Goal: Information Seeking & Learning: Learn about a topic

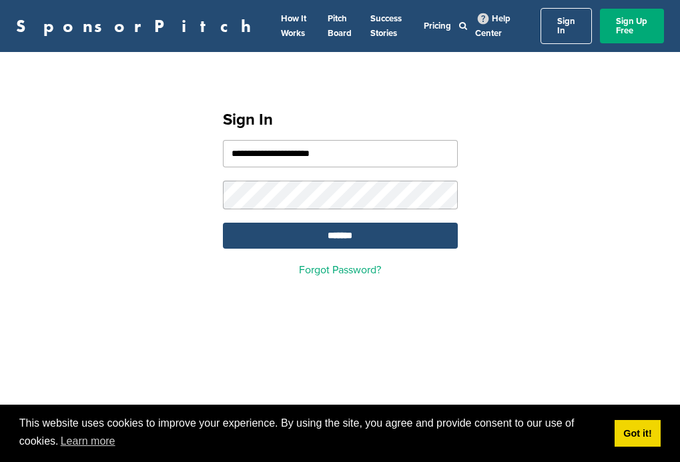
type input "**********"
click at [340, 228] on input "*******" at bounding box center [340, 236] width 235 height 26
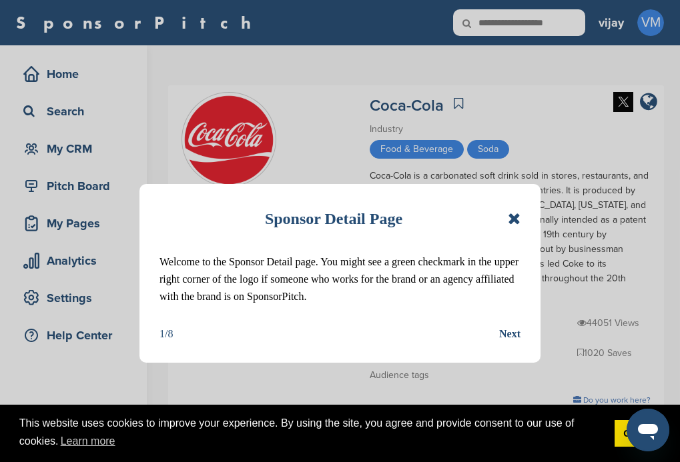
scroll to position [54, 0]
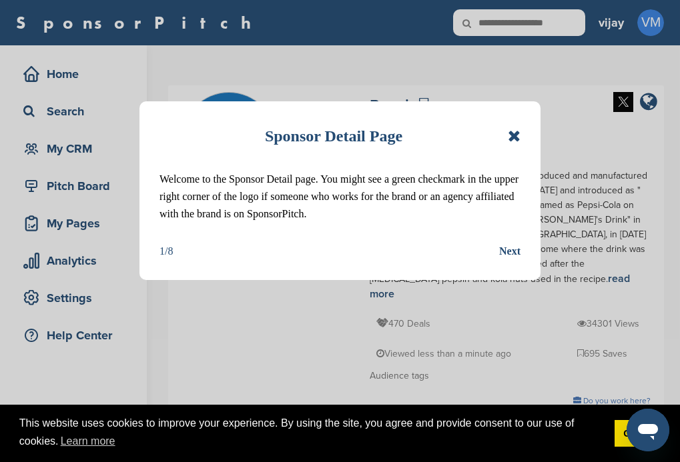
scroll to position [137, 0]
